Goal: Transaction & Acquisition: Purchase product/service

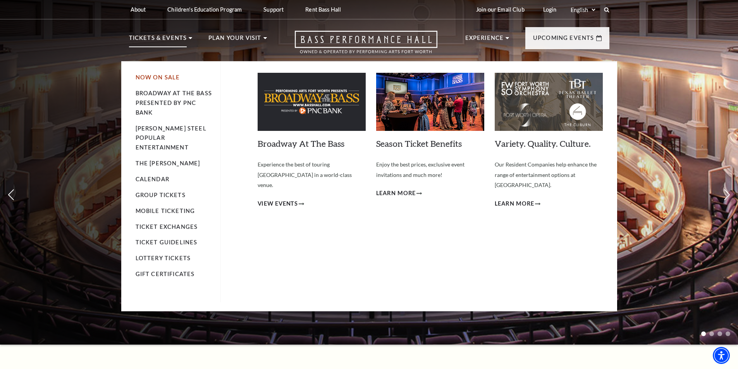
click at [153, 76] on link "Now On Sale" at bounding box center [158, 77] width 45 height 7
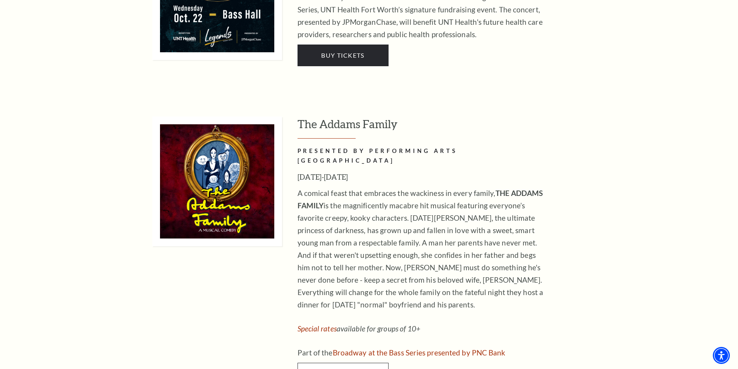
scroll to position [1162, 0]
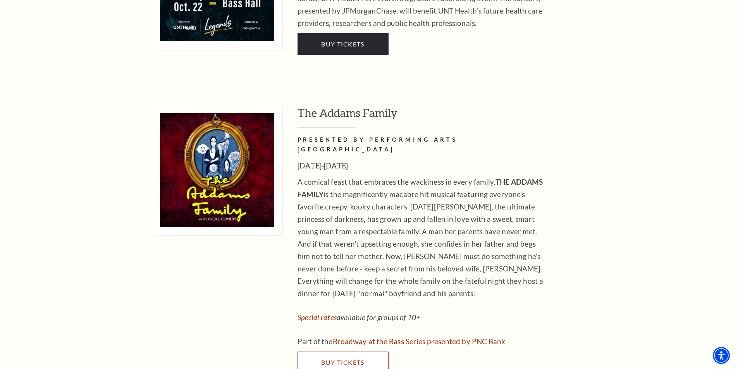
click at [353, 359] on span "Buy Tickets" at bounding box center [342, 362] width 43 height 7
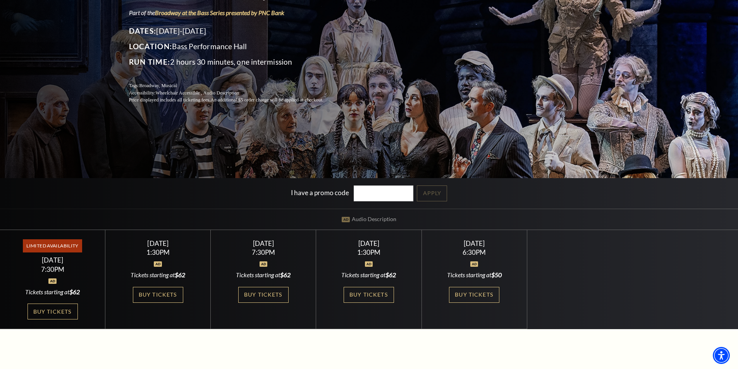
scroll to position [232, 0]
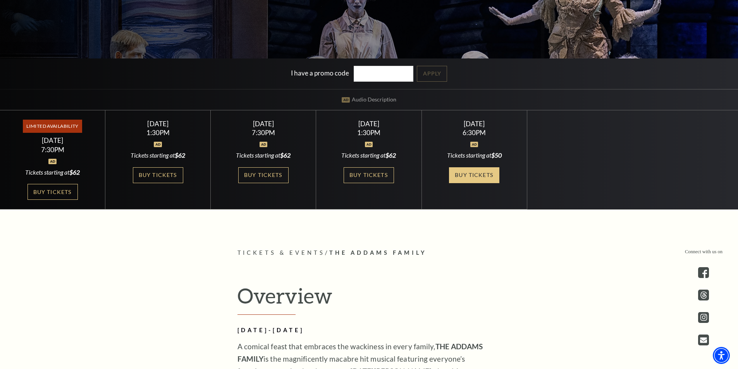
click at [485, 171] on link "Buy Tickets" at bounding box center [474, 175] width 50 height 16
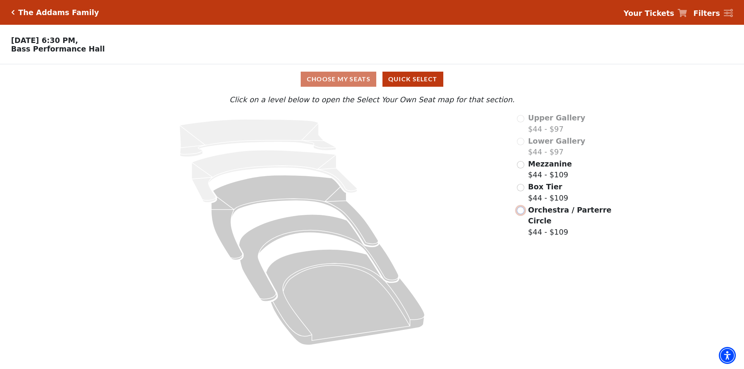
click at [523, 214] on input "Orchestra / Parterre Circle$44 - $109\a" at bounding box center [520, 210] width 7 height 7
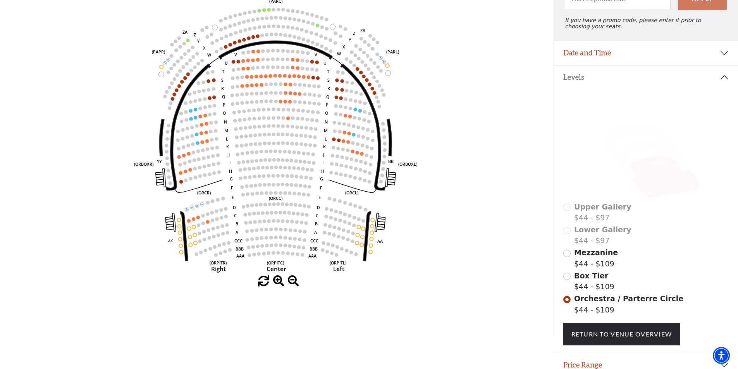
scroll to position [136, 0]
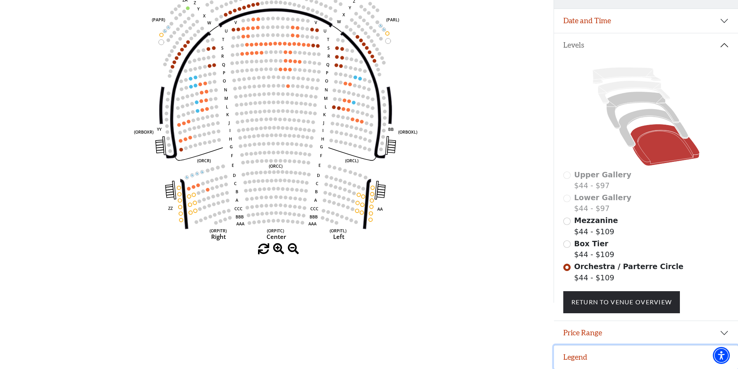
click at [603, 356] on button "Legend" at bounding box center [646, 358] width 184 height 24
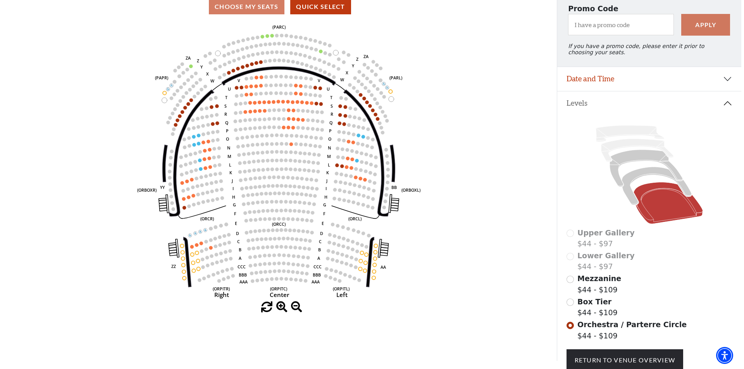
scroll to position [0, 0]
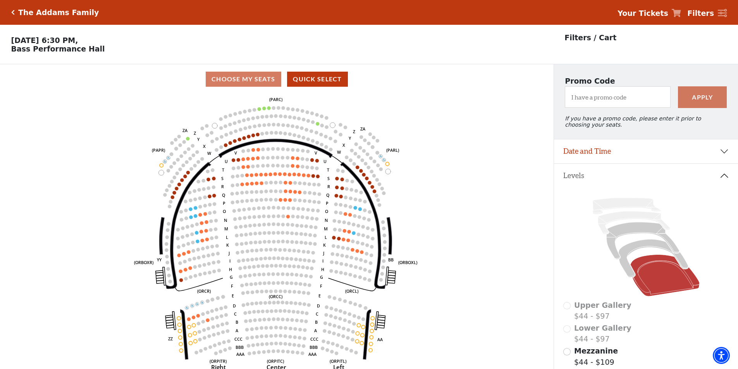
click at [726, 178] on button "Levels" at bounding box center [646, 176] width 184 height 24
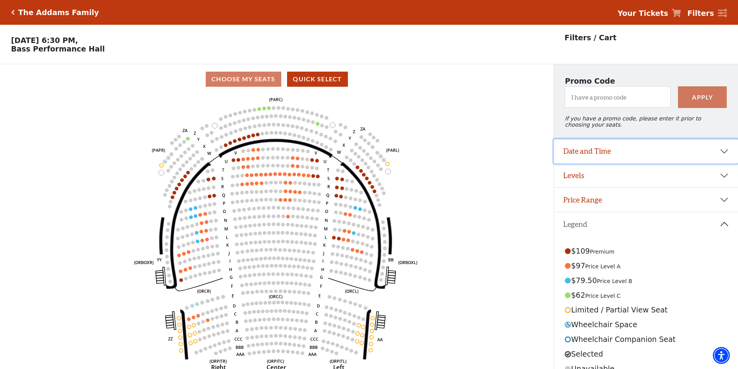
click at [723, 158] on button "Date and Time" at bounding box center [646, 151] width 184 height 24
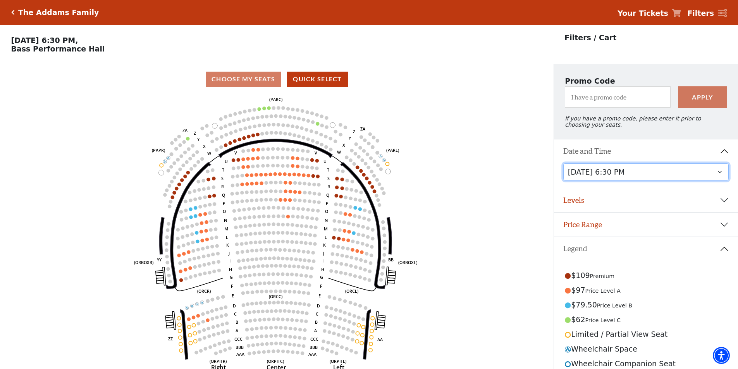
click at [721, 176] on select "Friday, October 24 at 7:30 PM Saturday, October 25 at 1:30 PM Saturday, October…" at bounding box center [646, 172] width 166 height 17
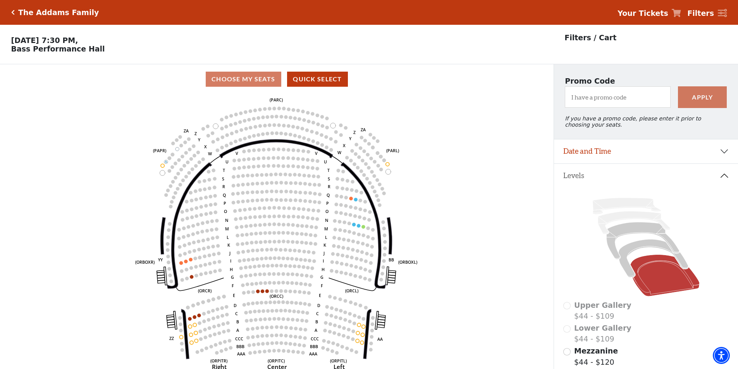
click at [728, 182] on button "Levels" at bounding box center [646, 176] width 184 height 24
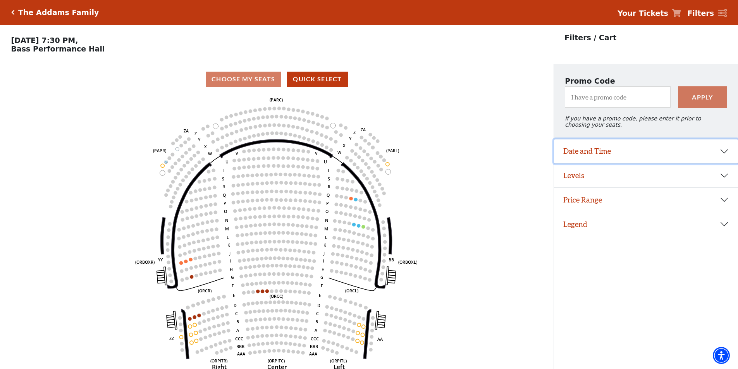
click at [725, 157] on button "Date and Time" at bounding box center [646, 151] width 184 height 24
click at [726, 177] on select "Friday, October 24 at 7:30 PM Saturday, October 25 at 1:30 PM Saturday, October…" at bounding box center [646, 172] width 166 height 17
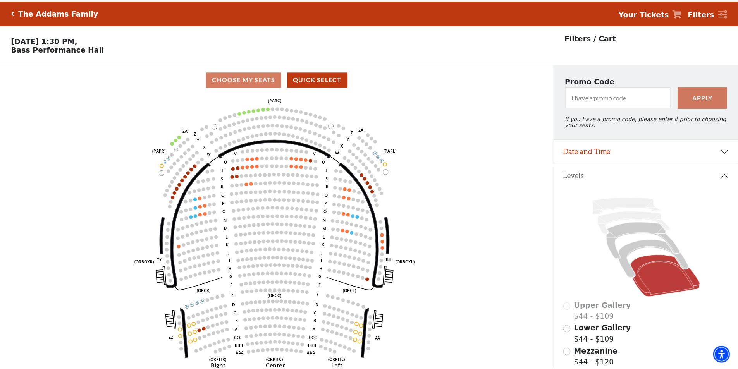
scroll to position [36, 0]
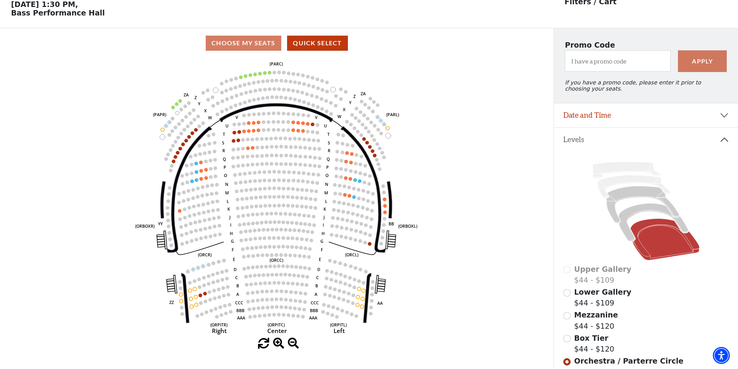
click at [725, 145] on button "Levels" at bounding box center [646, 140] width 184 height 24
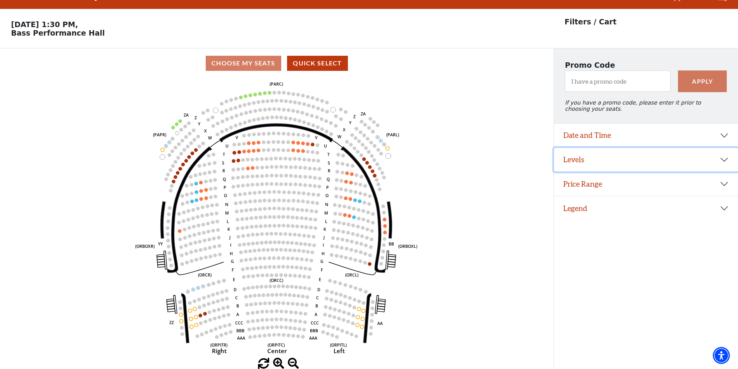
scroll to position [19, 0]
click at [697, 137] on button "Date and Time" at bounding box center [646, 136] width 184 height 24
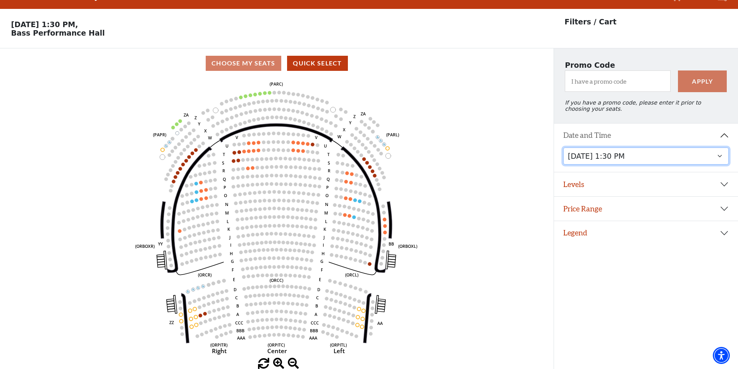
click at [677, 158] on select "Friday, October 24 at 7:30 PM Saturday, October 25 at 1:30 PM Saturday, October…" at bounding box center [646, 156] width 166 height 17
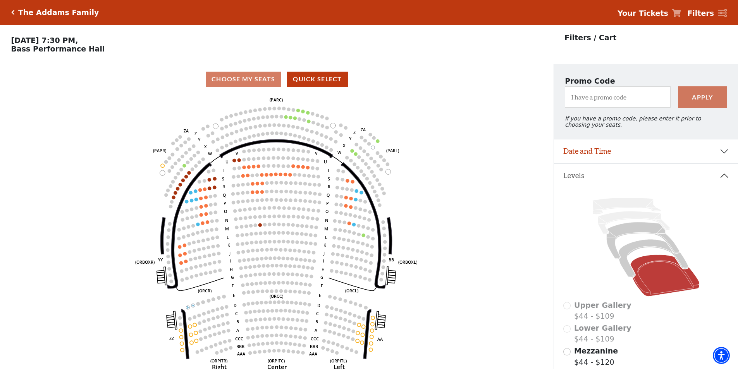
scroll to position [36, 0]
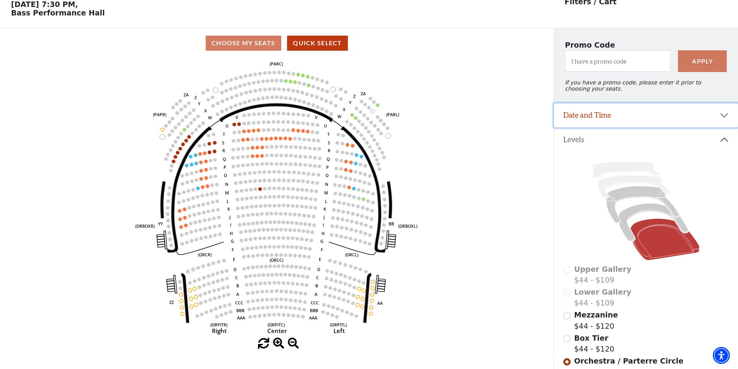
click at [674, 113] on button "Date and Time" at bounding box center [646, 115] width 184 height 24
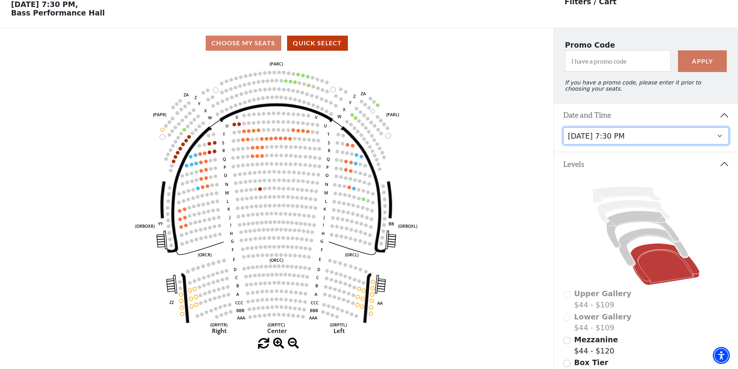
click at [671, 144] on select "Friday, October 24 at 7:30 PM Saturday, October 25 at 1:30 PM Saturday, October…" at bounding box center [646, 135] width 166 height 17
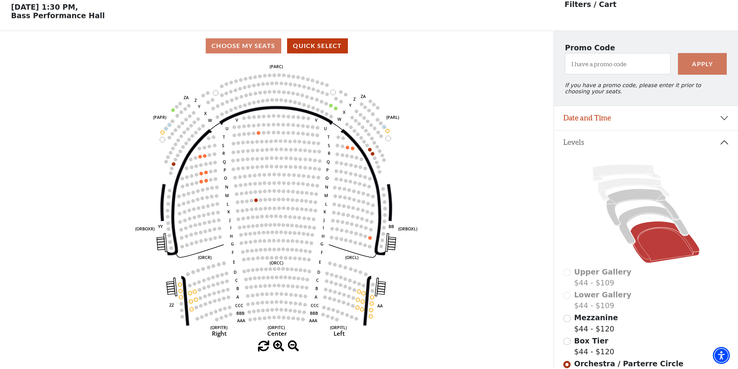
scroll to position [36, 0]
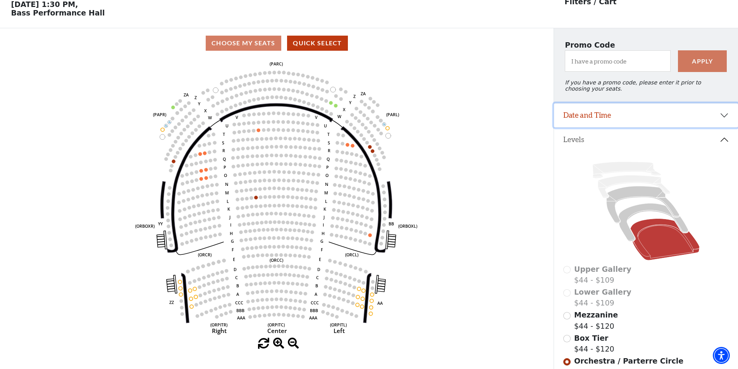
click at [679, 118] on button "Date and Time" at bounding box center [646, 115] width 184 height 24
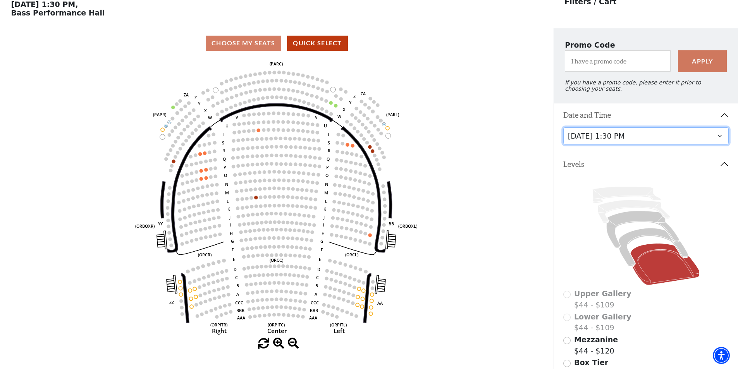
click at [666, 140] on select "Friday, October 24 at 7:30 PM Saturday, October 25 at 1:30 PM Saturday, October…" at bounding box center [646, 135] width 166 height 17
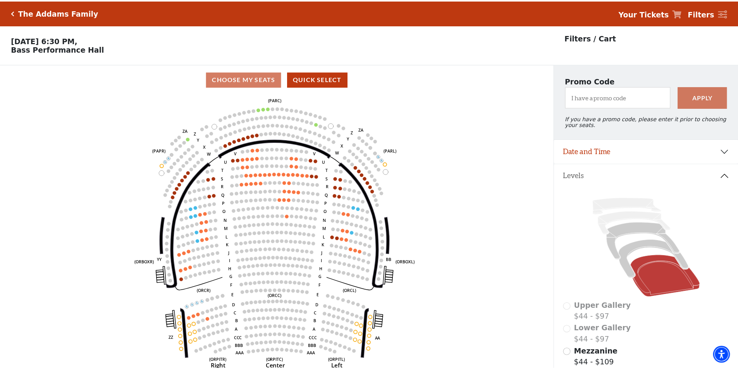
scroll to position [36, 0]
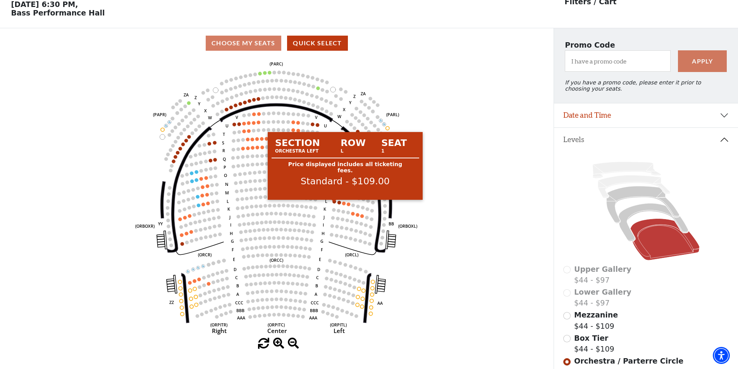
click at [334, 203] on circle at bounding box center [334, 201] width 3 height 3
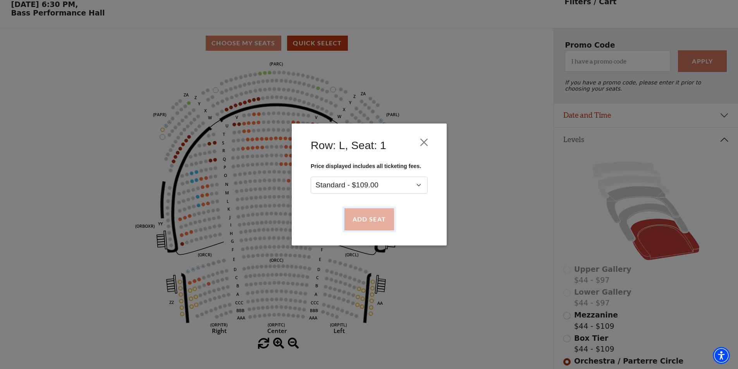
click at [361, 216] on button "Add Seat" at bounding box center [369, 220] width 50 height 22
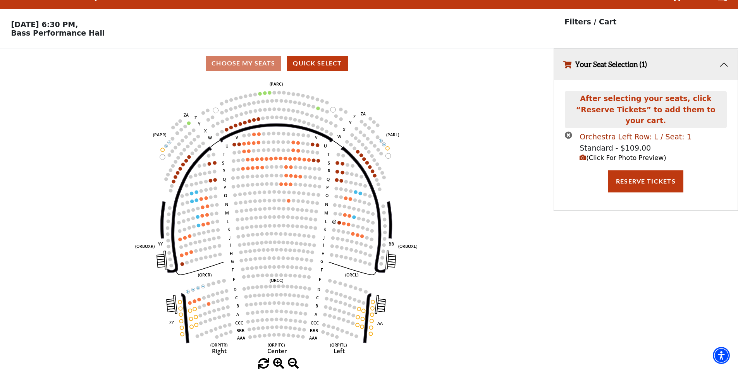
scroll to position [0, 0]
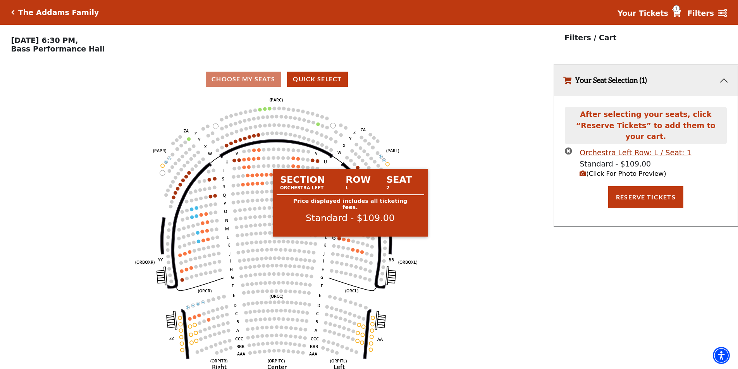
click at [339, 240] on circle at bounding box center [338, 238] width 3 height 3
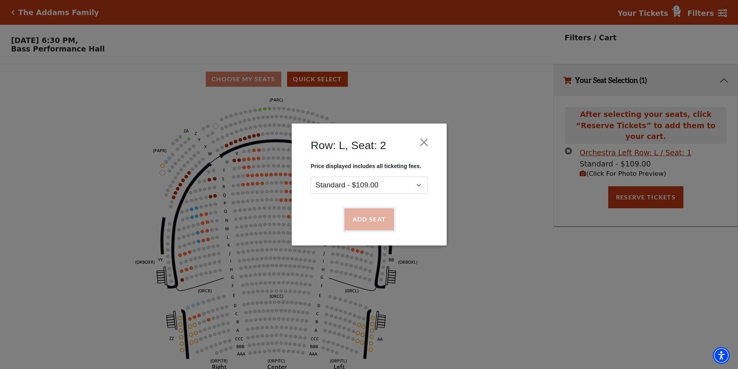
click at [360, 222] on button "Add Seat" at bounding box center [369, 220] width 50 height 22
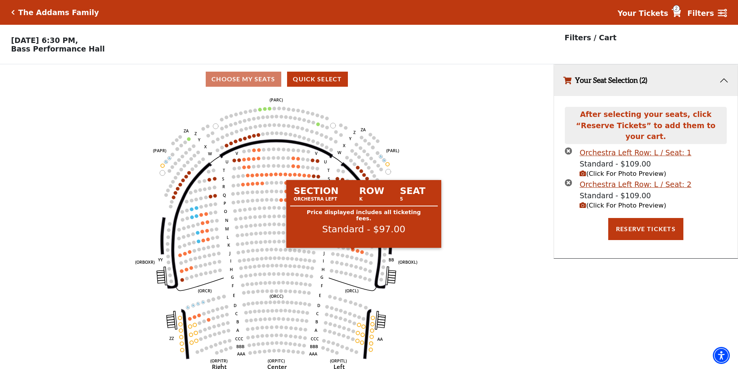
click at [353, 251] on circle at bounding box center [352, 249] width 3 height 3
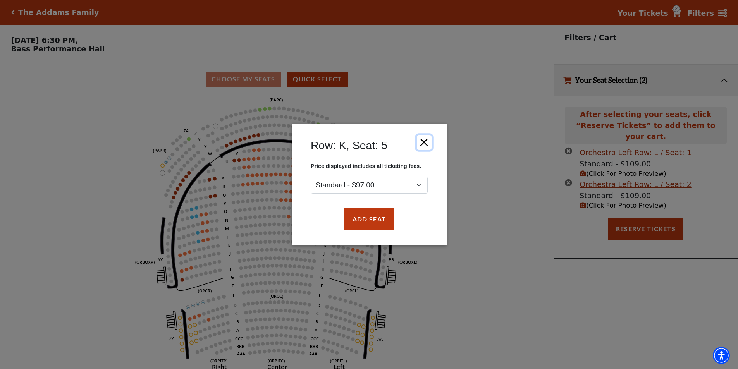
click at [420, 141] on button "Close" at bounding box center [424, 142] width 15 height 15
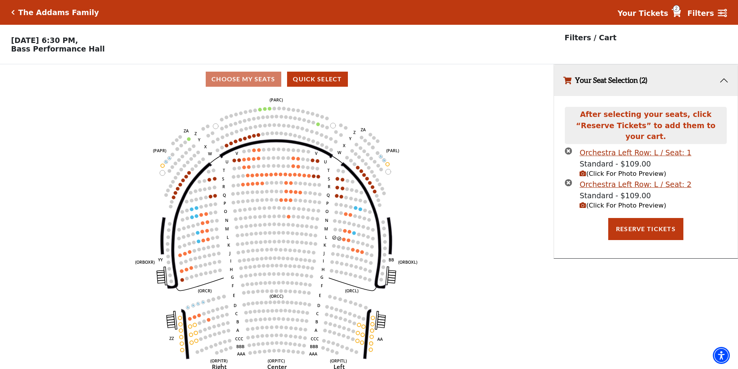
click at [613, 170] on span "(Click For Photo Preview)" at bounding box center [623, 173] width 86 height 7
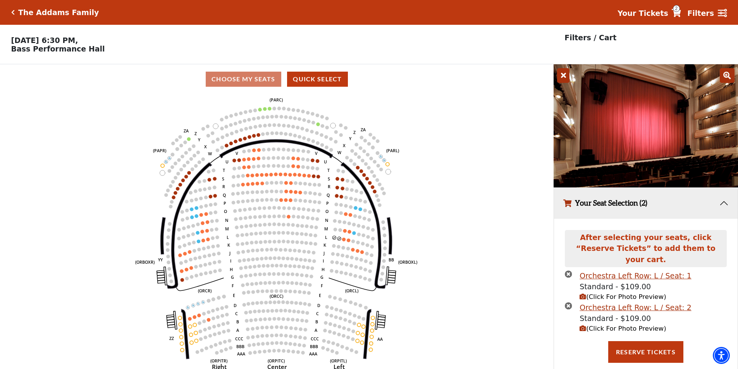
click at [562, 79] on icon at bounding box center [563, 75] width 12 height 15
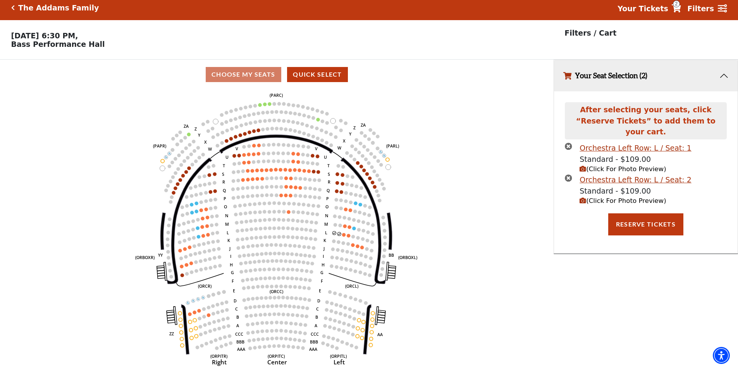
scroll to position [19, 0]
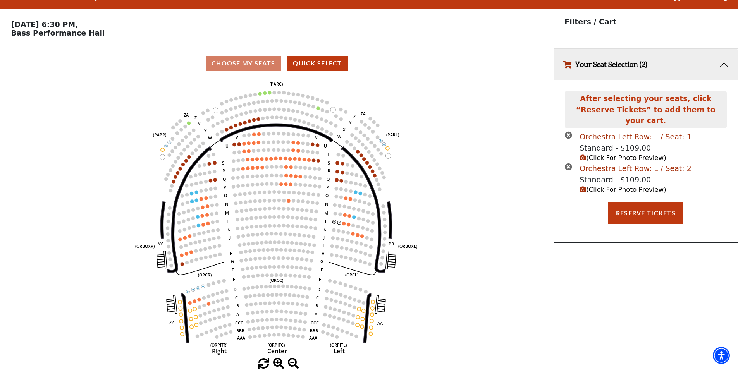
click at [482, 214] on icon "Left (ORPITL) Right (ORPITR) Center (ORPITC) ZZ AA YY BB ZA ZA (ORCL) (ORCR) (O…" at bounding box center [277, 218] width 498 height 280
click at [568, 163] on icon "times-circle" at bounding box center [568, 166] width 7 height 7
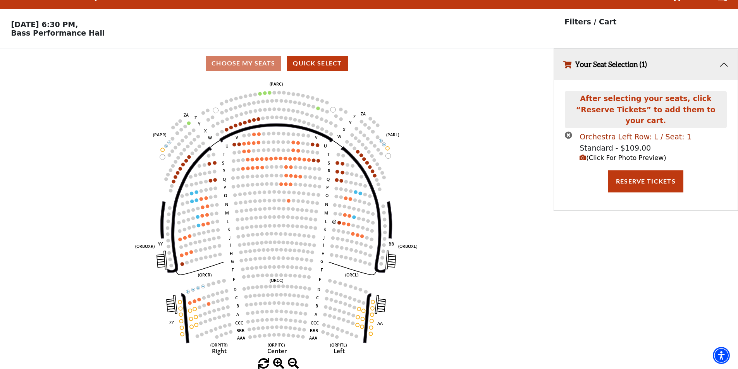
click at [568, 131] on icon "times-circle" at bounding box center [568, 134] width 7 height 7
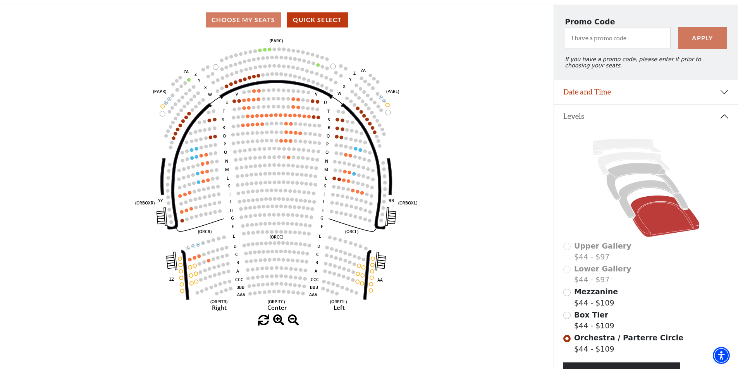
scroll to position [59, 0]
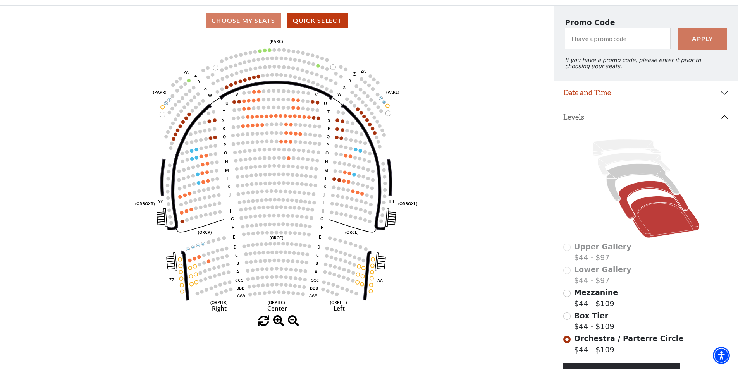
click at [653, 193] on icon at bounding box center [653, 200] width 70 height 38
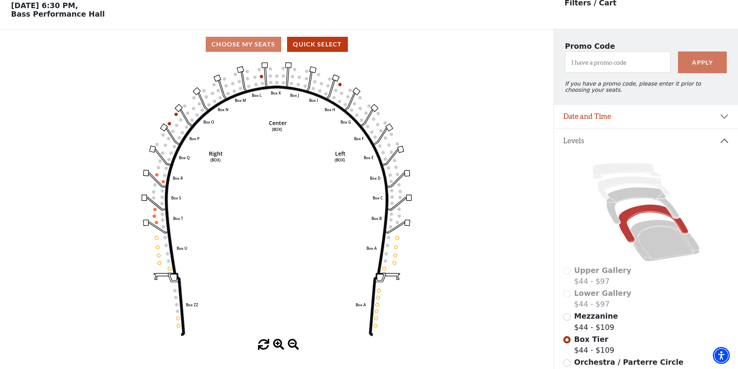
scroll to position [36, 0]
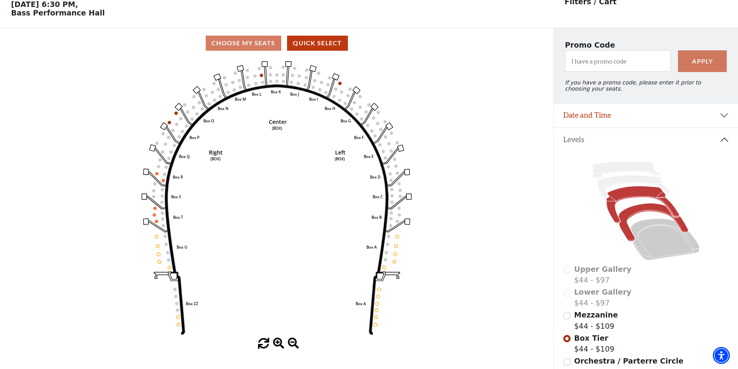
click at [633, 198] on icon at bounding box center [642, 204] width 73 height 37
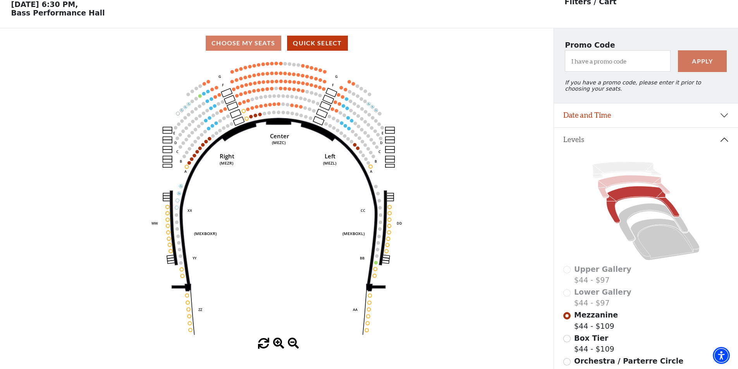
click at [646, 186] on icon at bounding box center [634, 187] width 72 height 23
click at [619, 187] on icon at bounding box center [634, 187] width 72 height 23
click at [627, 169] on icon at bounding box center [626, 170] width 68 height 16
click at [652, 243] on icon at bounding box center [664, 240] width 69 height 42
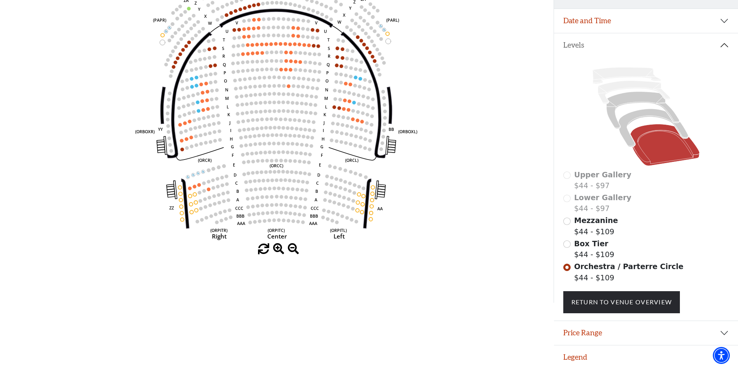
scroll to position [0, 0]
